Goal: Information Seeking & Learning: Understand process/instructions

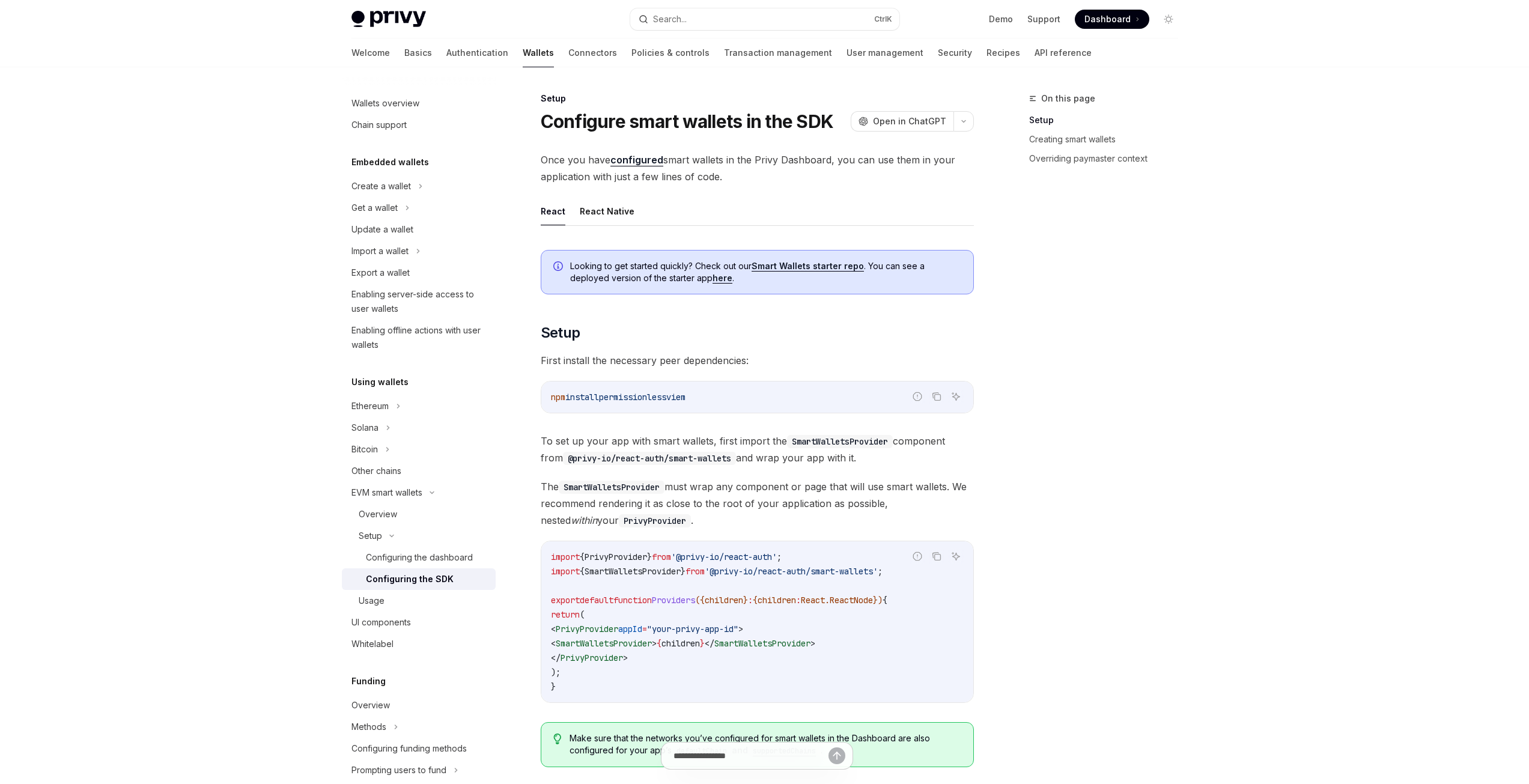
scroll to position [492, 0]
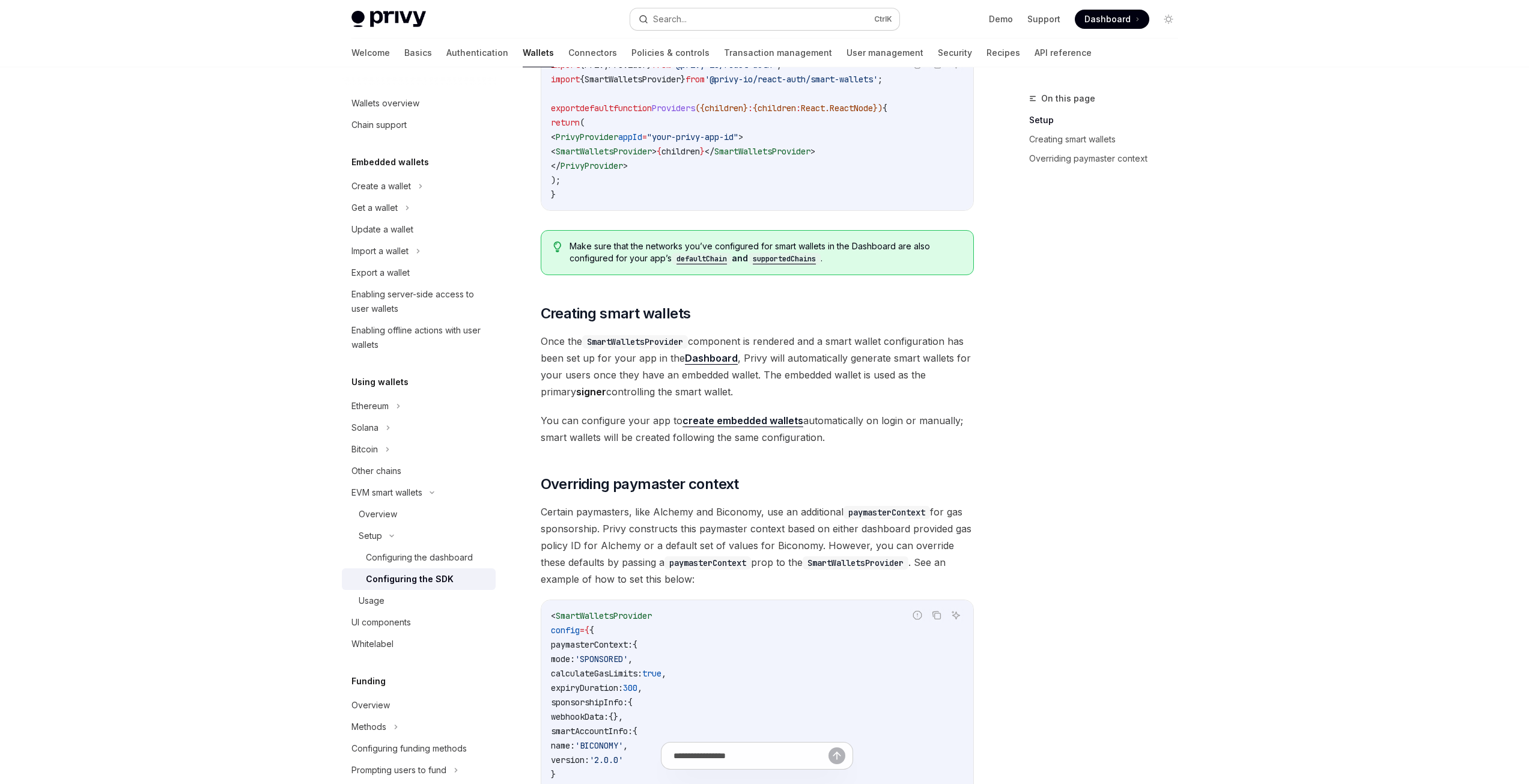
click at [687, 13] on div "Search..." at bounding box center [670, 20] width 34 height 15
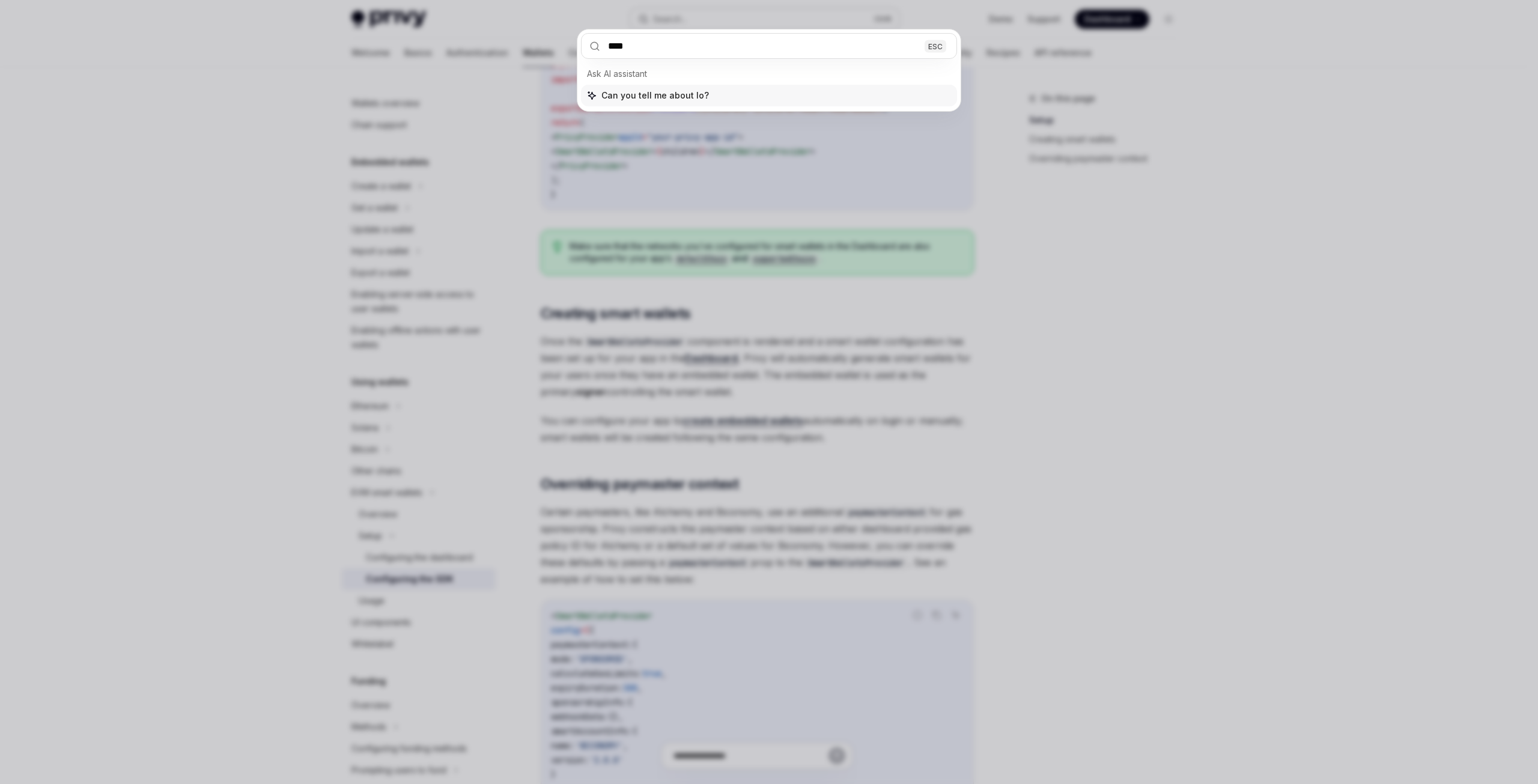
type input "*****"
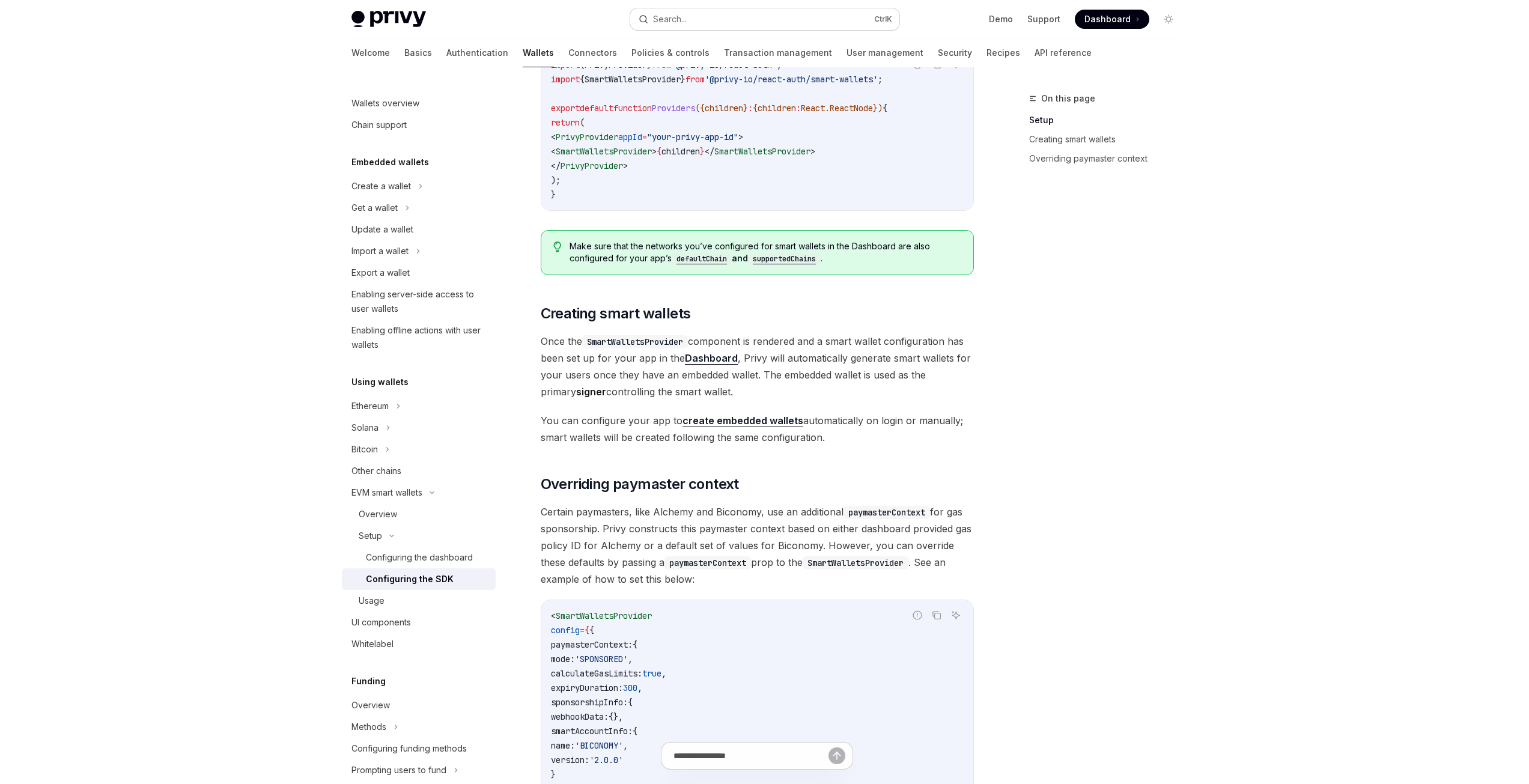
type textarea "*"
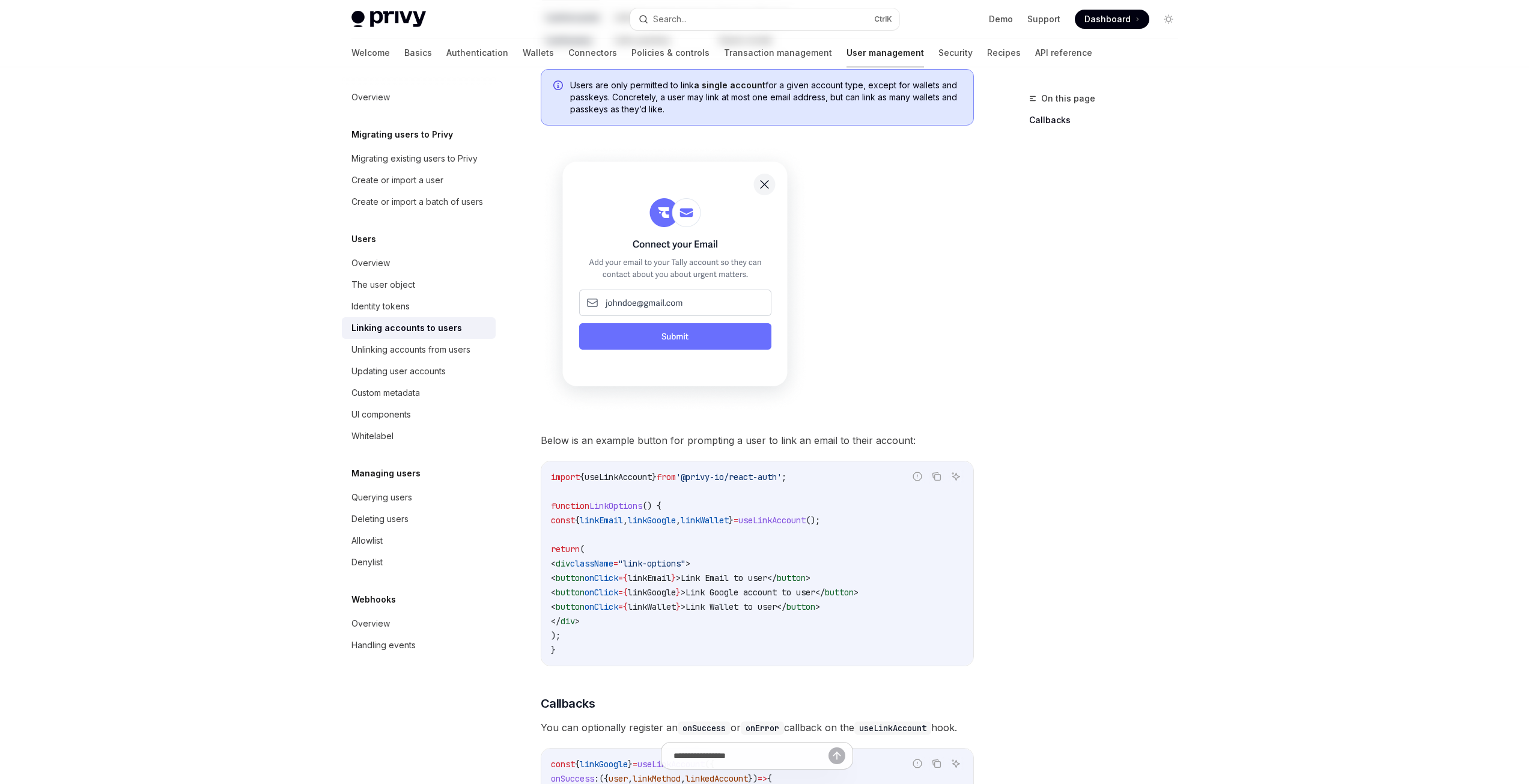
scroll to position [841, 0]
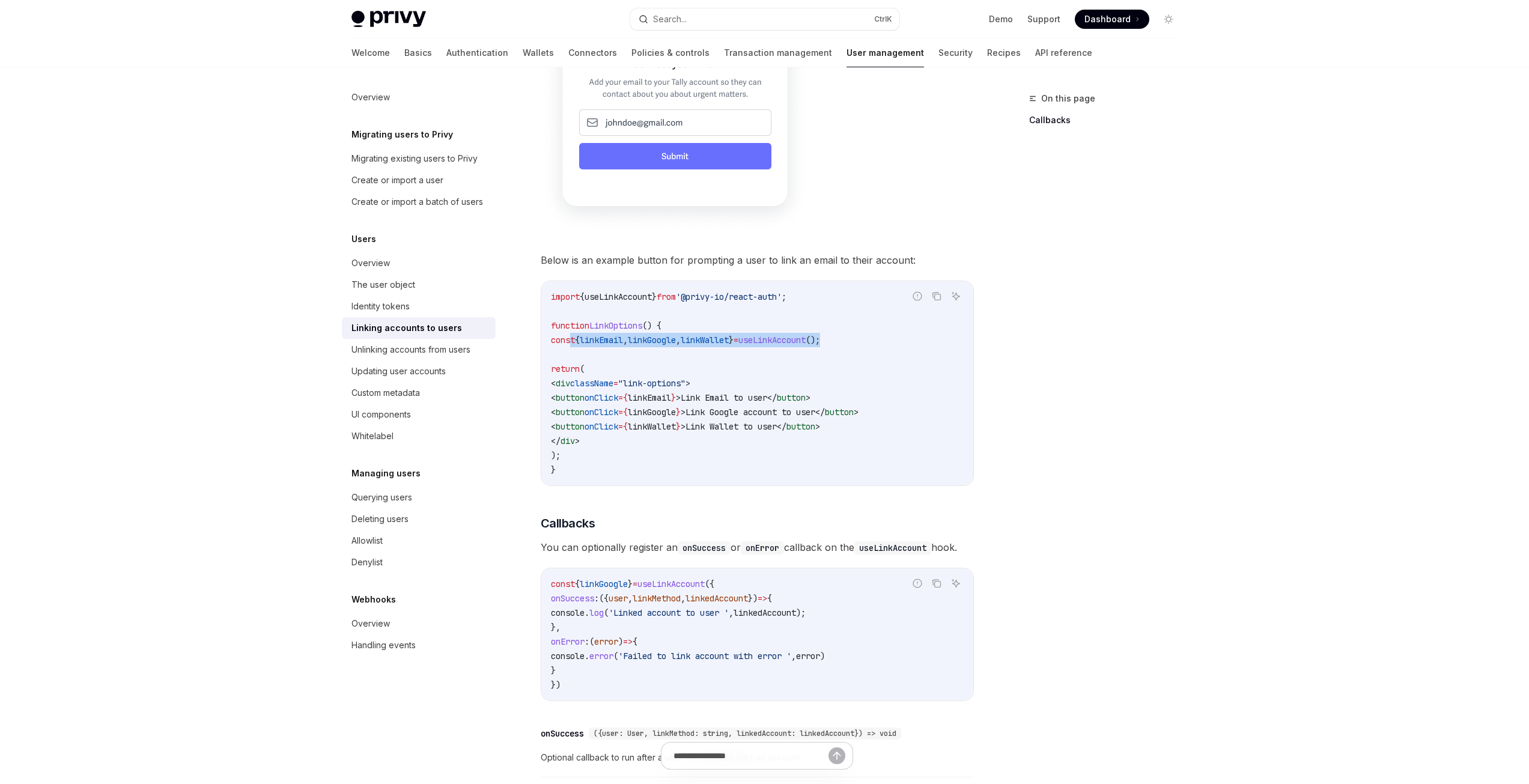
drag, startPoint x: 571, startPoint y: 340, endPoint x: 896, endPoint y: 340, distance: 325.0
click at [896, 340] on code "import { useLinkAccount } from '@privy-io/react-auth' ; function LinkOptions ()…" at bounding box center [757, 383] width 413 height 187
copy span "const { linkEmail , linkGoogle , linkWallet } = useLinkAccount ();"
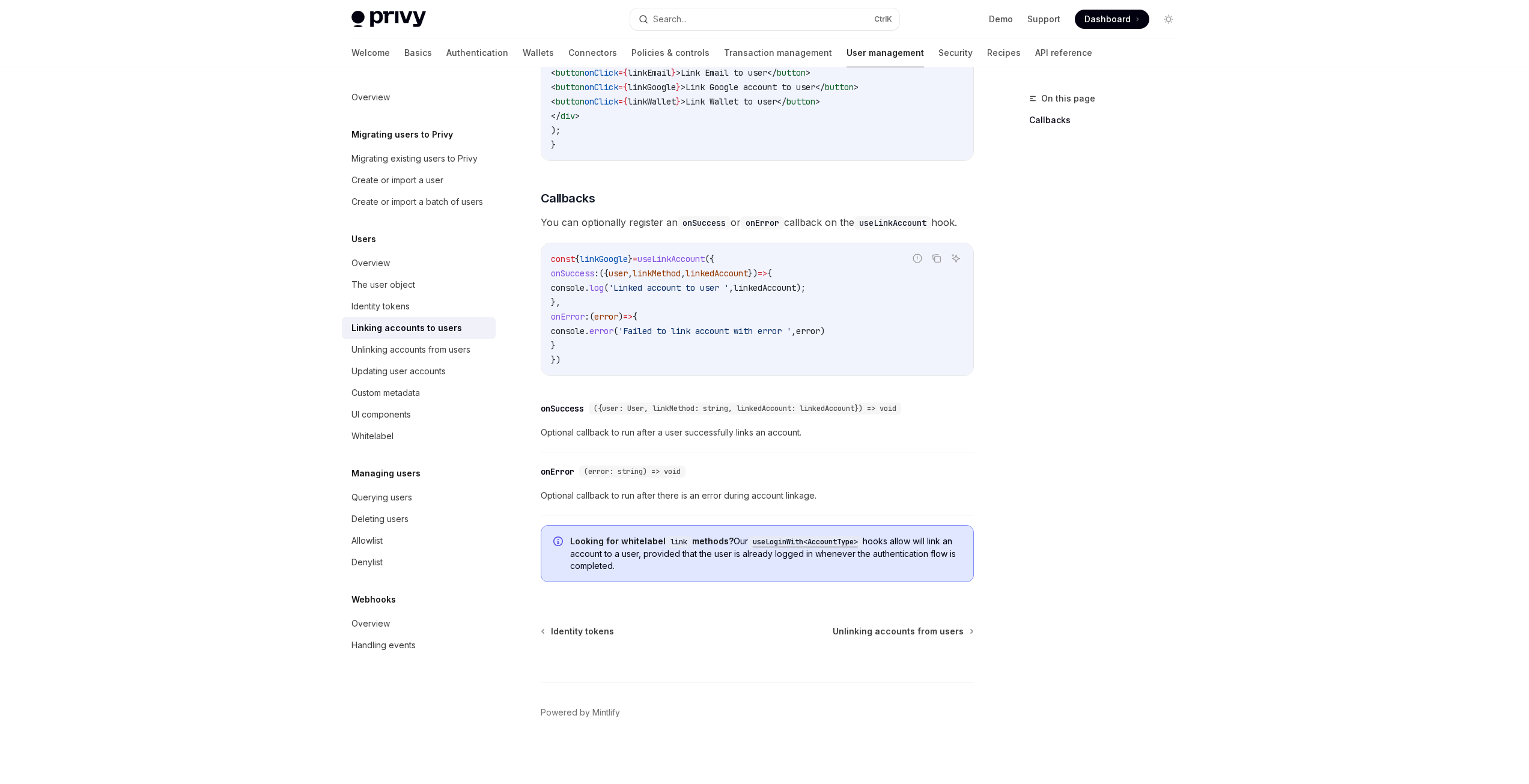
scroll to position [1185, 0]
click at [379, 270] on div "Overview" at bounding box center [370, 264] width 38 height 15
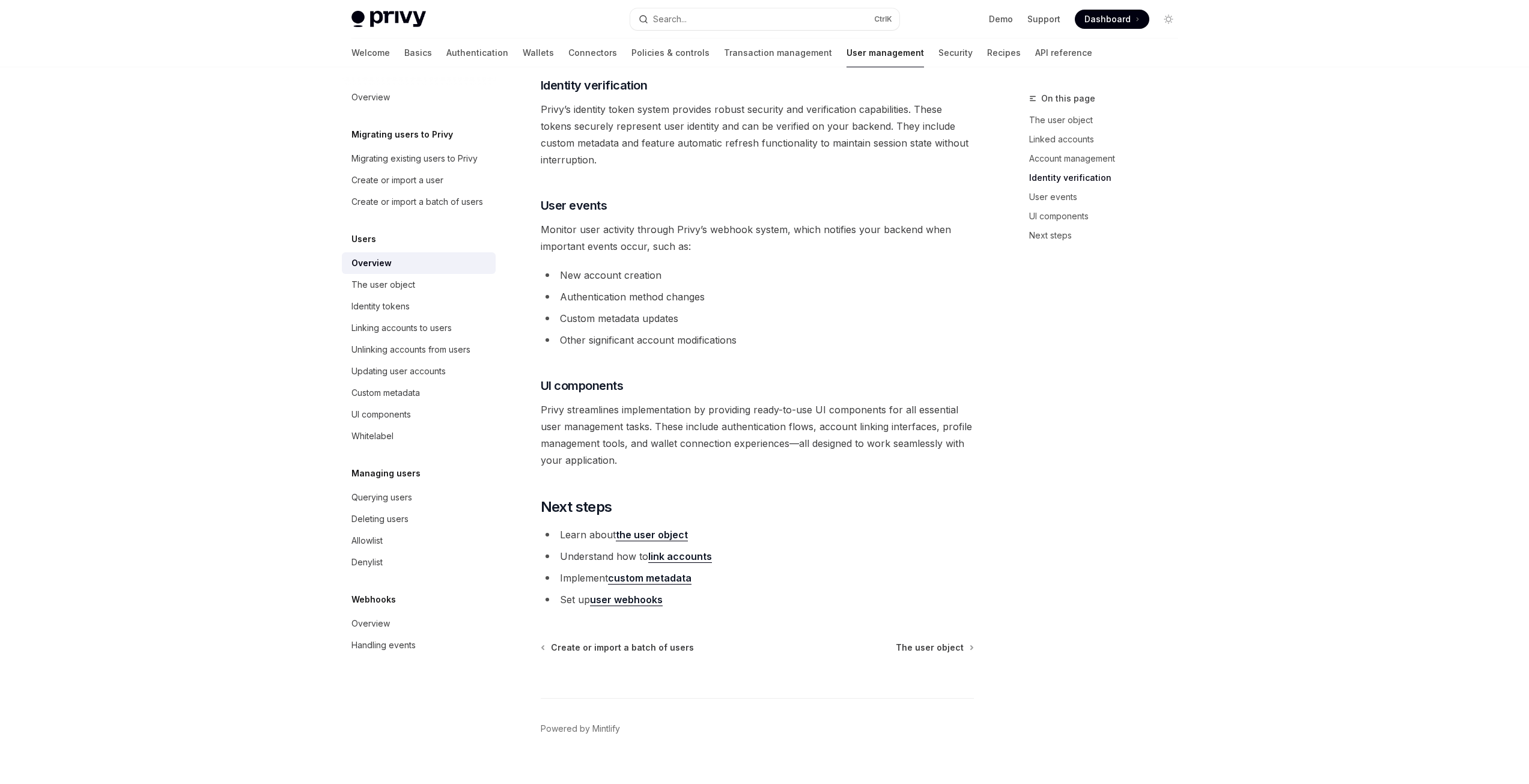
scroll to position [1021, 0]
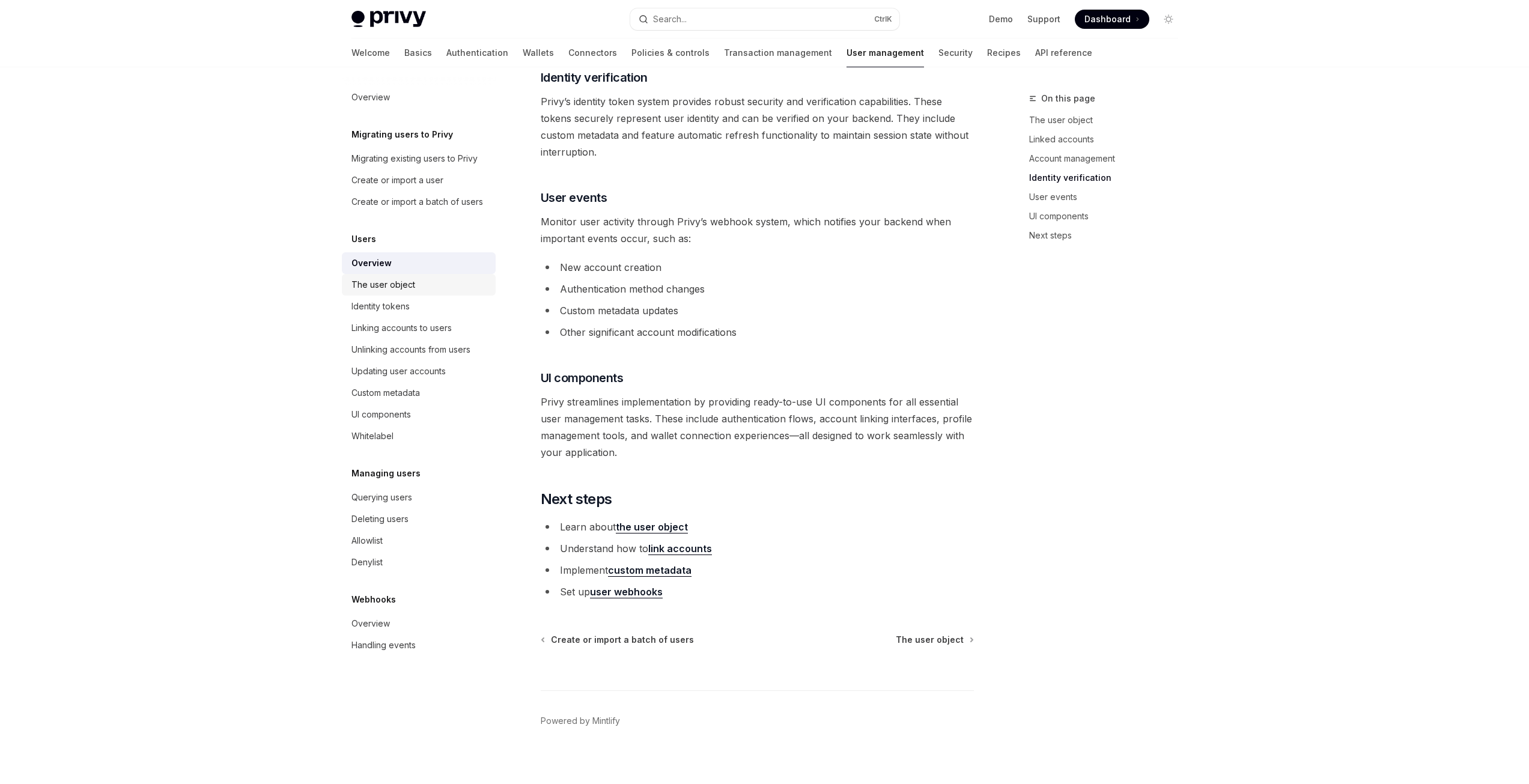
click at [393, 279] on div "The user object" at bounding box center [383, 285] width 64 height 15
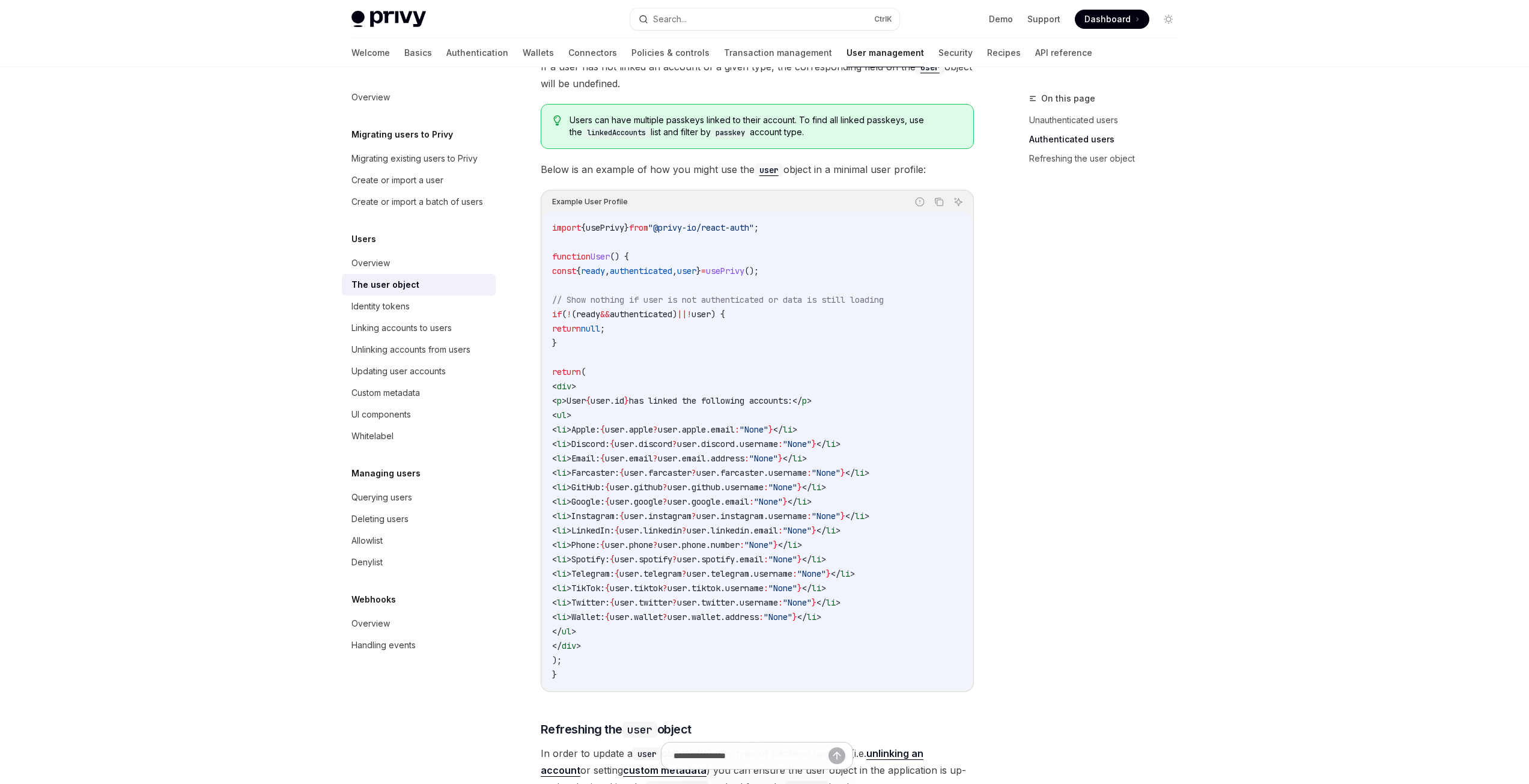
scroll to position [962, 0]
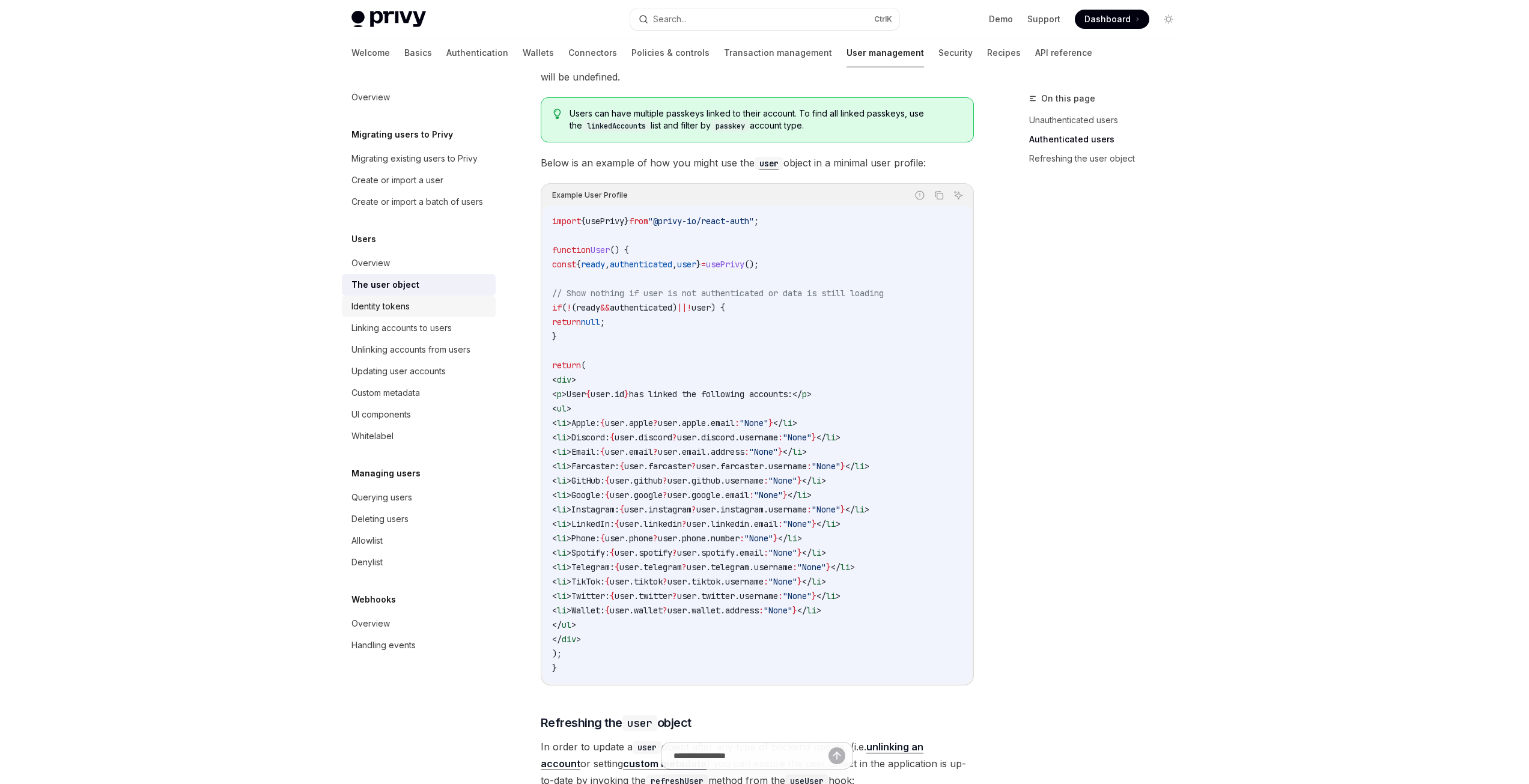
click at [377, 313] on link "Identity tokens" at bounding box center [419, 306] width 154 height 21
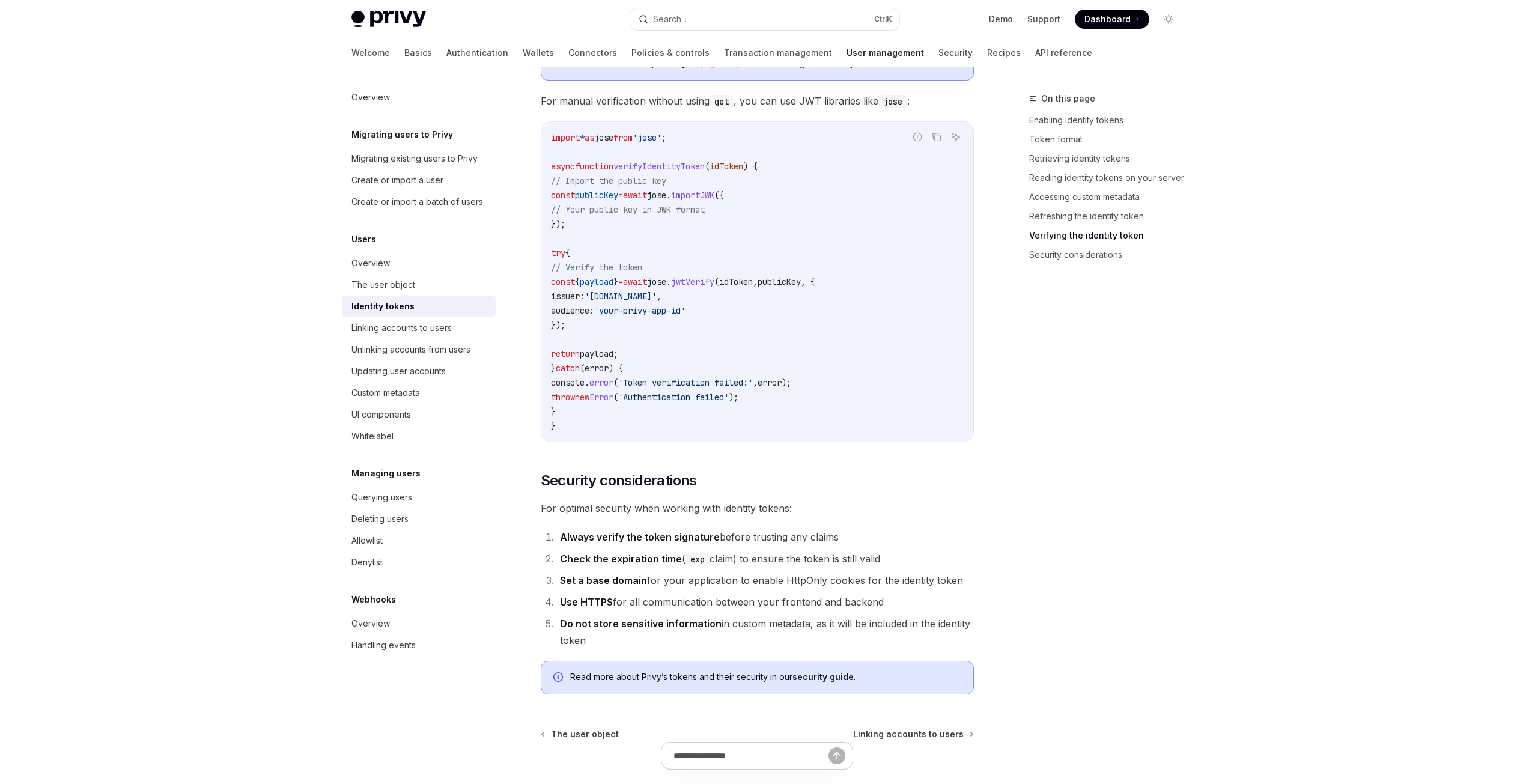
scroll to position [3665, 0]
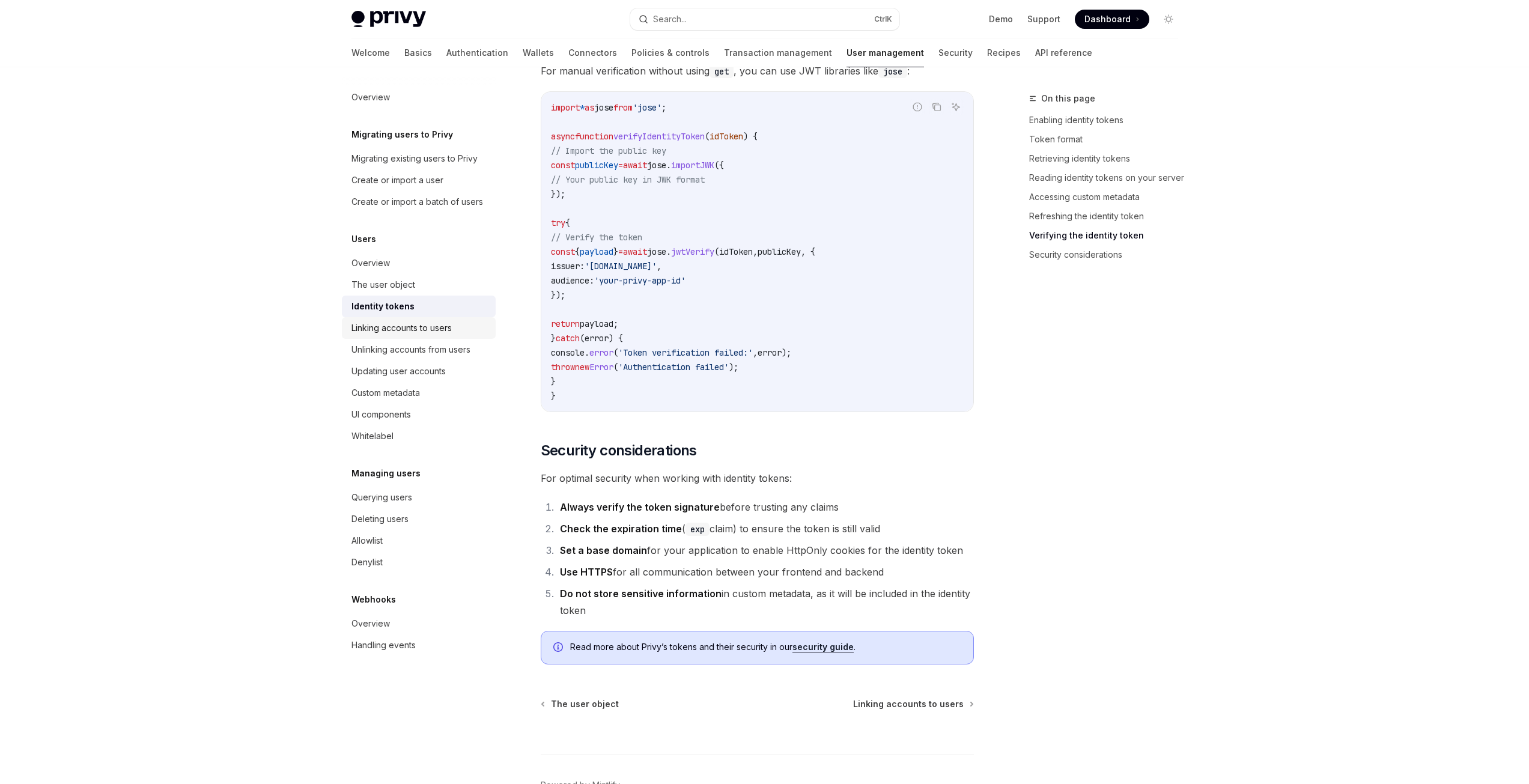
click at [390, 326] on div "Linking accounts to users" at bounding box center [401, 328] width 101 height 15
type textarea "*"
